Goal: Transaction & Acquisition: Obtain resource

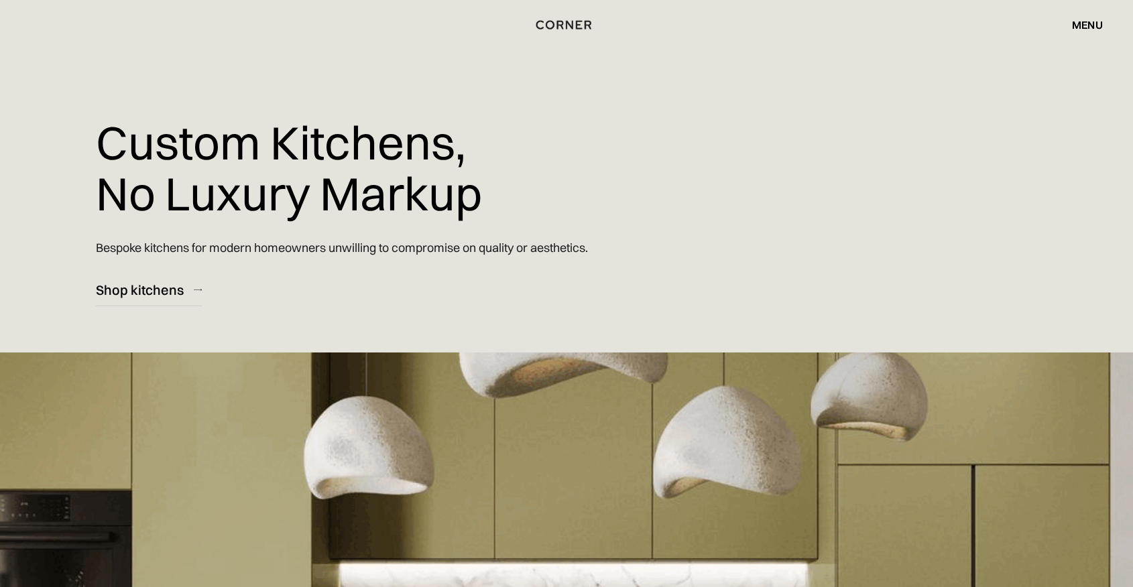
click at [1080, 29] on div "menu" at bounding box center [1087, 24] width 31 height 11
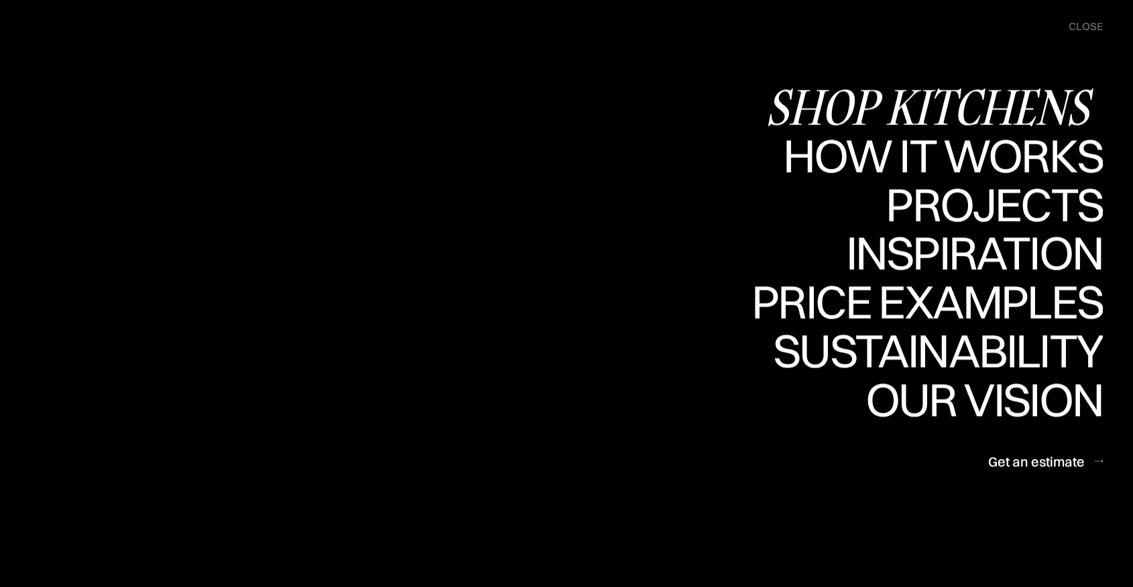
click at [982, 108] on div "Shop Kitchens" at bounding box center [933, 106] width 337 height 47
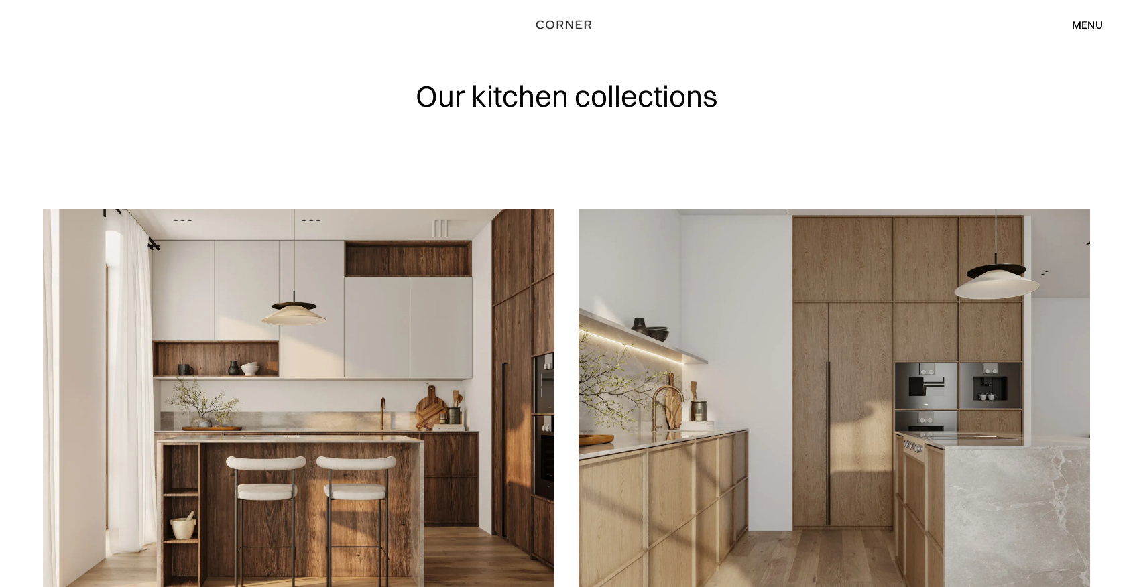
click at [740, 361] on img at bounding box center [833, 413] width 511 height 409
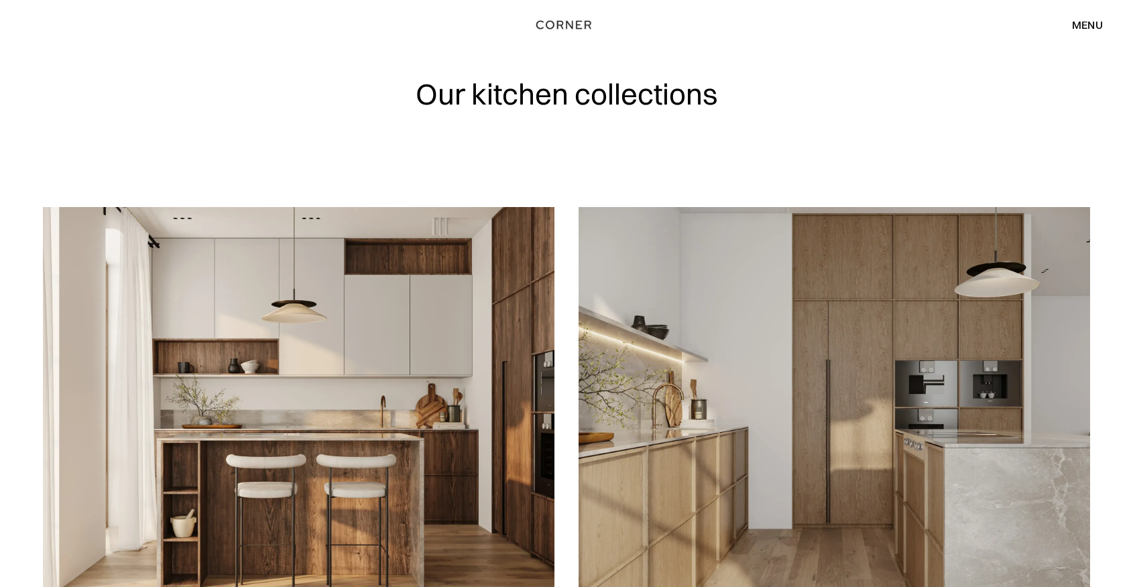
click at [470, 399] on img at bounding box center [298, 411] width 511 height 409
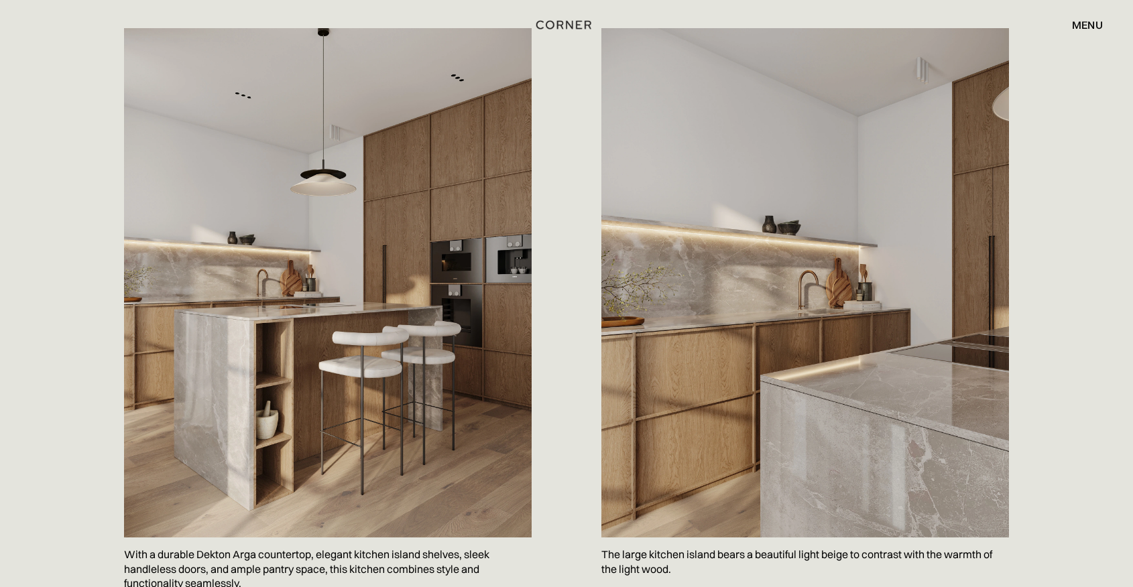
scroll to position [405, 0]
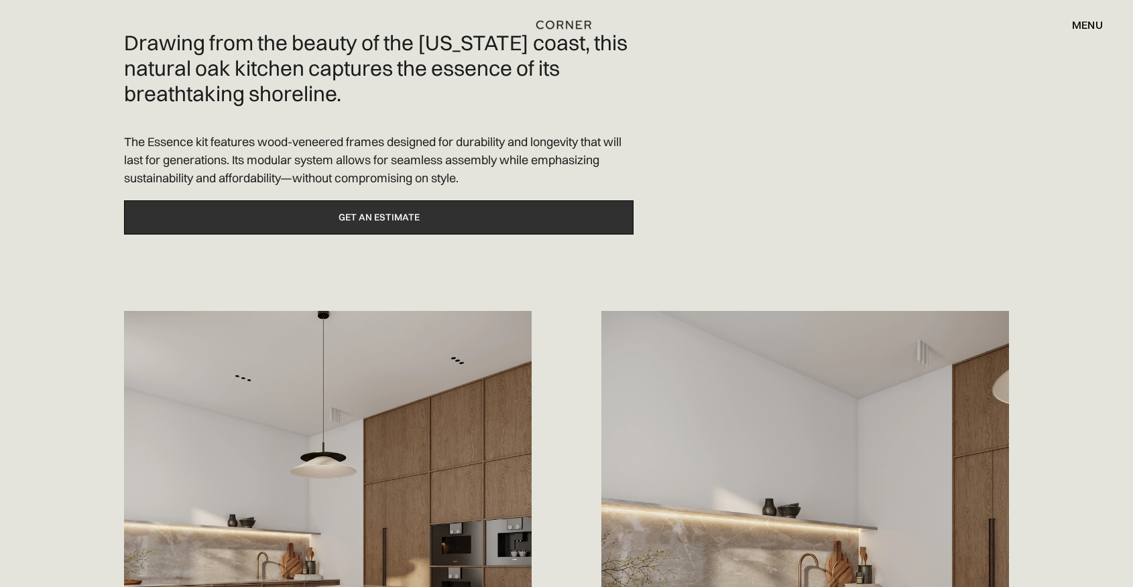
click at [568, 203] on link "Get an estimate" at bounding box center [378, 217] width 509 height 34
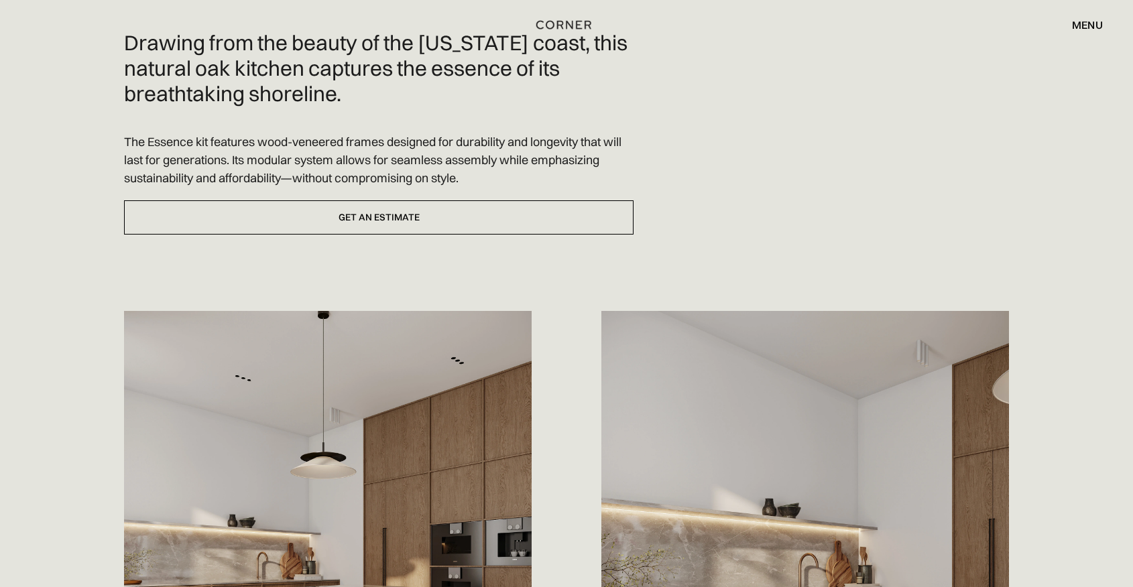
scroll to position [0, 0]
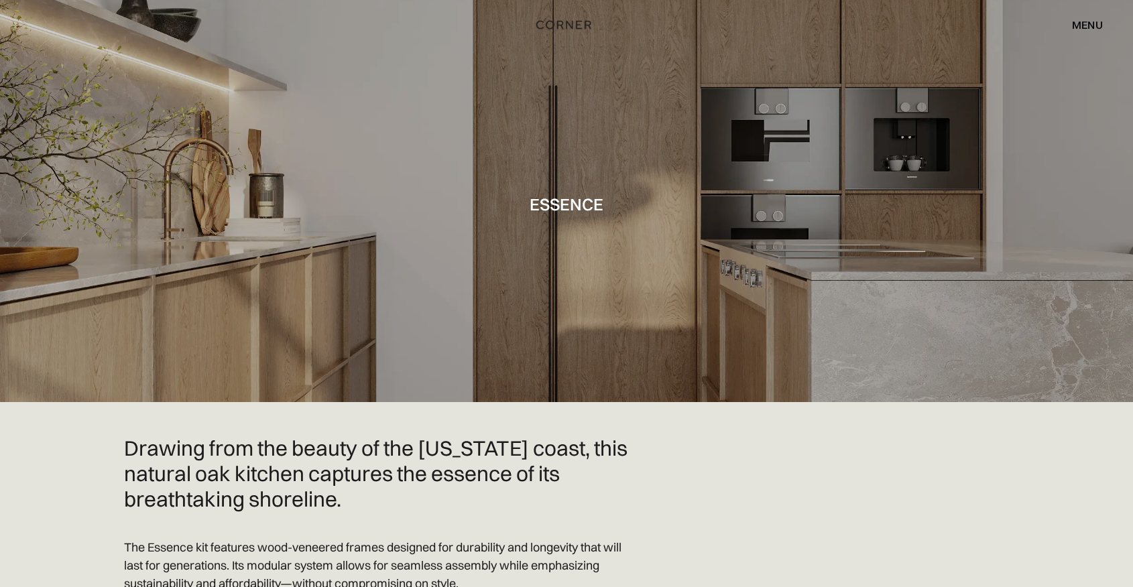
click at [1090, 25] on div "menu" at bounding box center [1087, 24] width 31 height 11
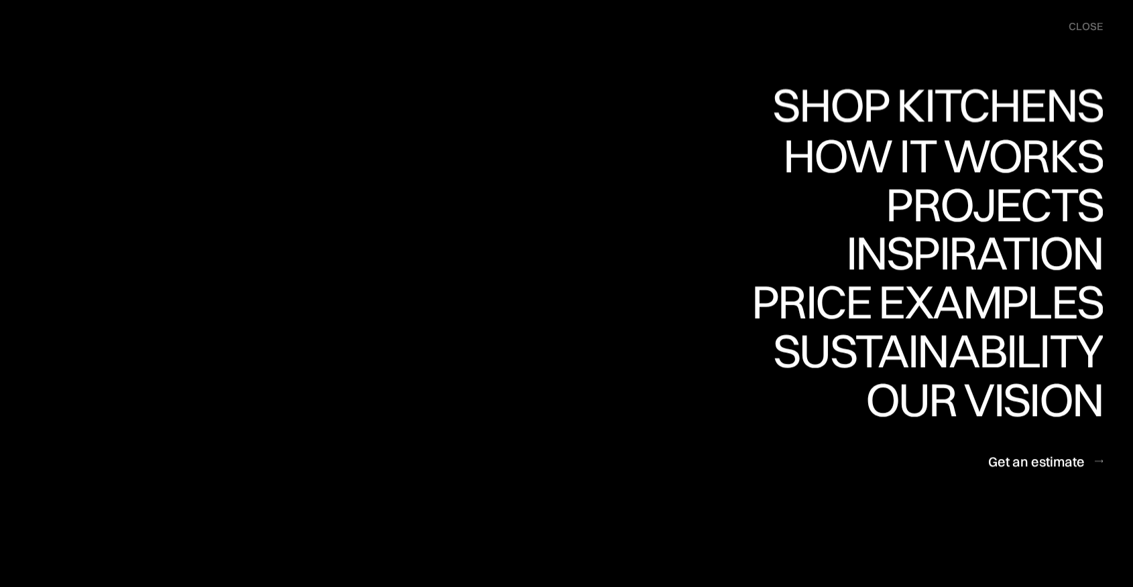
scroll to position [9, 0]
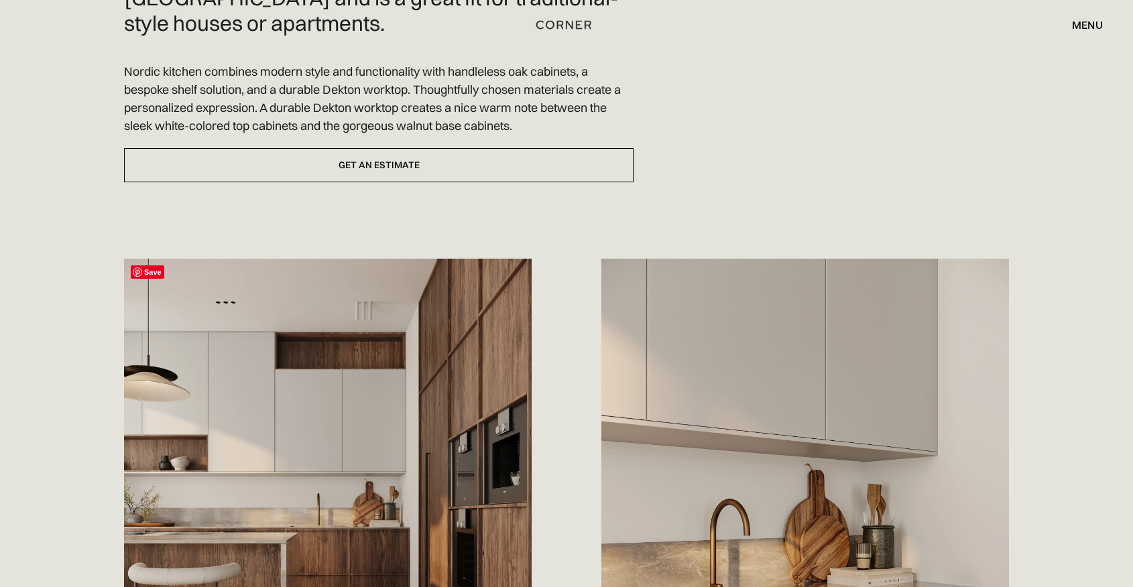
scroll to position [462, 0]
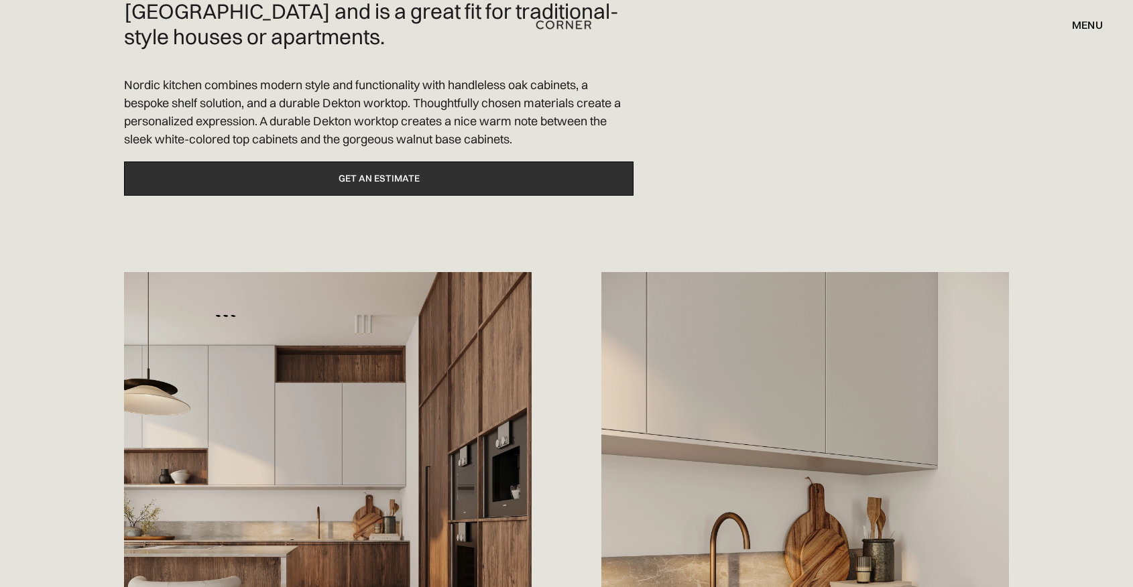
click at [462, 164] on link "Get an estimate" at bounding box center [378, 179] width 509 height 34
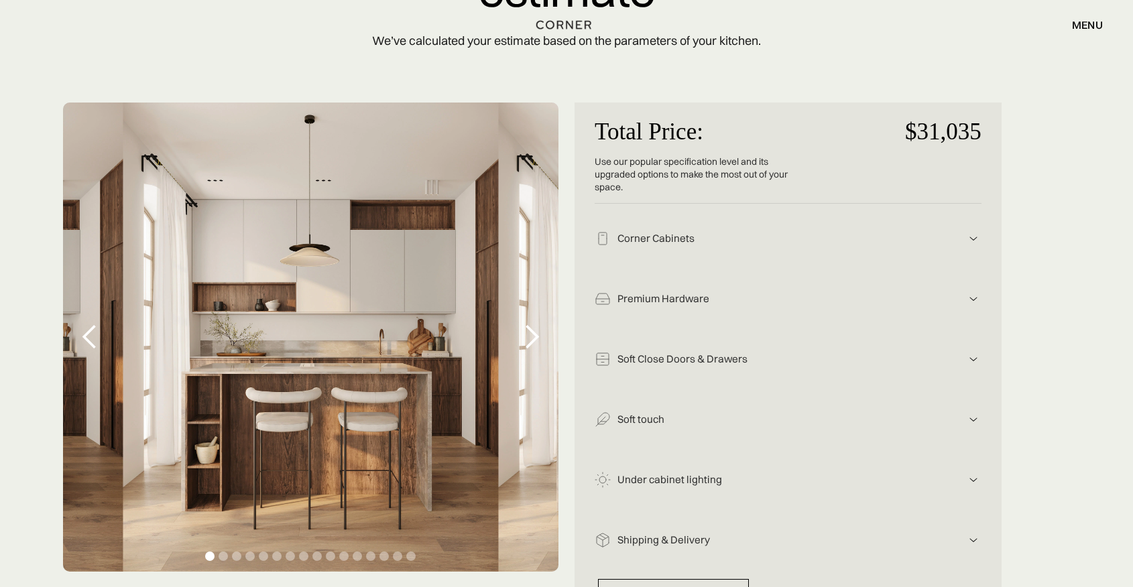
scroll to position [166, 0]
